Goal: Entertainment & Leisure: Consume media (video, audio)

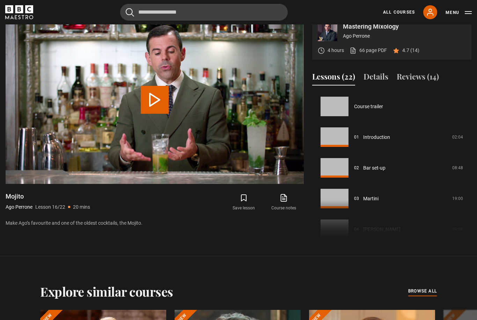
scroll to position [461, 0]
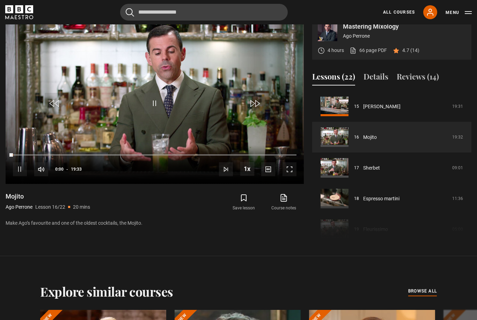
click at [288, 174] on span "Video Player" at bounding box center [289, 169] width 14 height 14
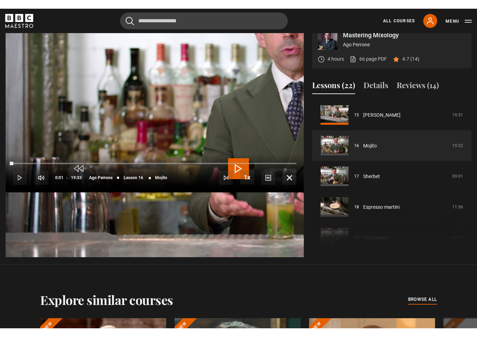
scroll to position [8, 0]
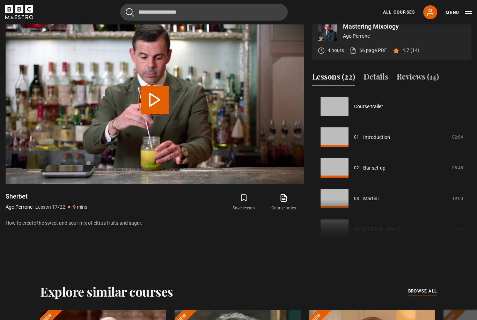
scroll to position [491, 0]
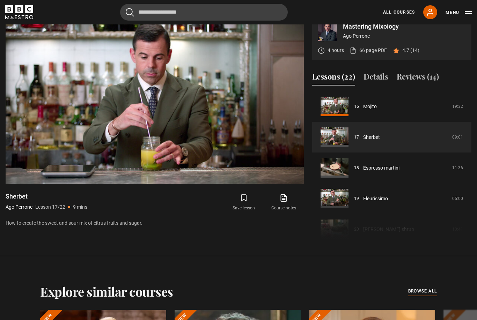
click at [292, 180] on video-js "Video Player is loading. Play Lesson Sherbet 10s Skip Back 10 seconds Pause 10s…" at bounding box center [155, 99] width 298 height 167
click at [287, 172] on div "10s Skip Back 10 seconds Pause 10s Skip Forward 10 seconds Loaded : 3.62% Pause…" at bounding box center [155, 164] width 298 height 39
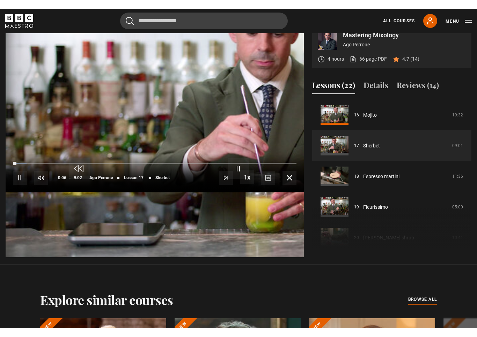
scroll to position [8, 0]
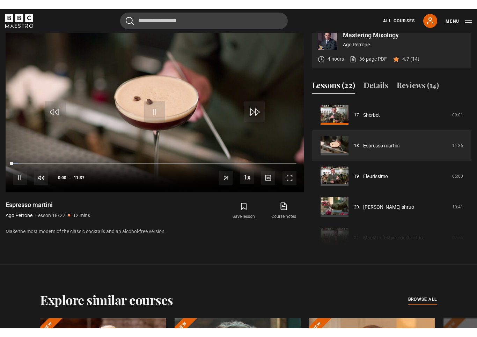
scroll to position [8, 0]
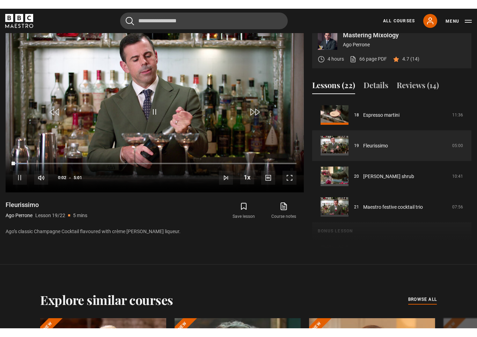
scroll to position [8, 0]
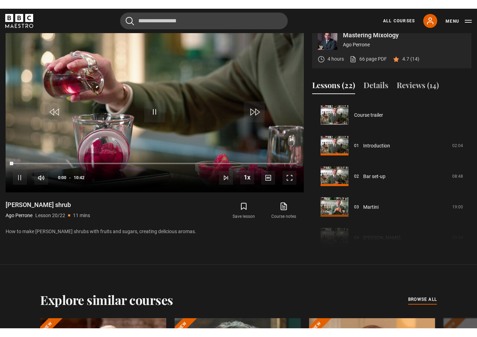
scroll to position [8, 0]
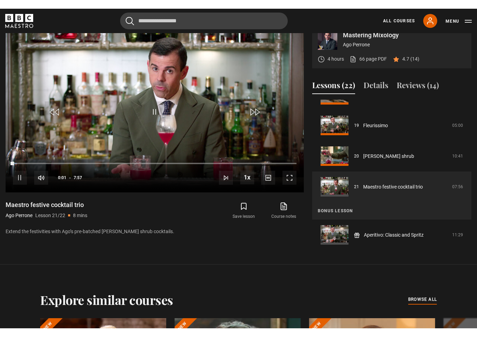
scroll to position [8, 0]
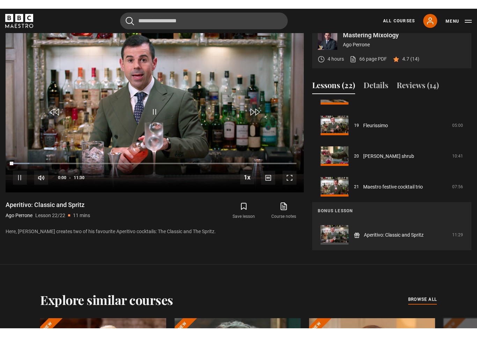
scroll to position [8, 0]
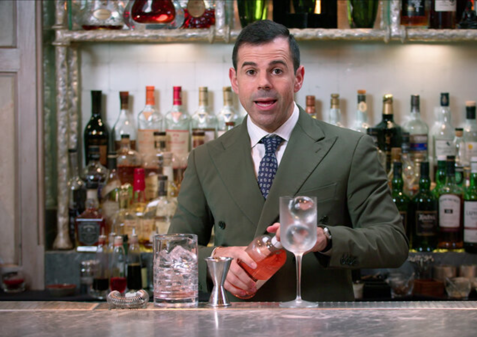
click at [219, 217] on video-js "Video Player is loading. Play Lesson Aperitivo: Classic and Spritz 10s Skip Bac…" at bounding box center [238, 168] width 477 height 337
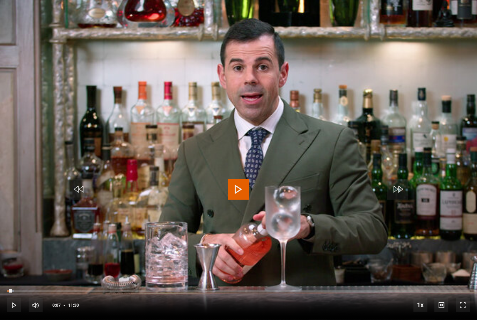
scroll to position [459, 0]
